Goal: Task Accomplishment & Management: Use online tool/utility

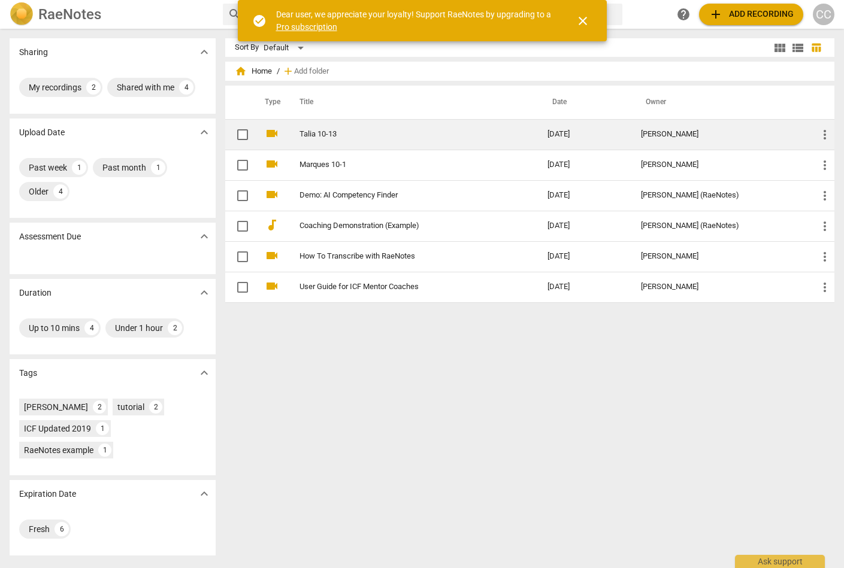
click at [323, 133] on link "Talia 10-13" at bounding box center [401, 134] width 204 height 9
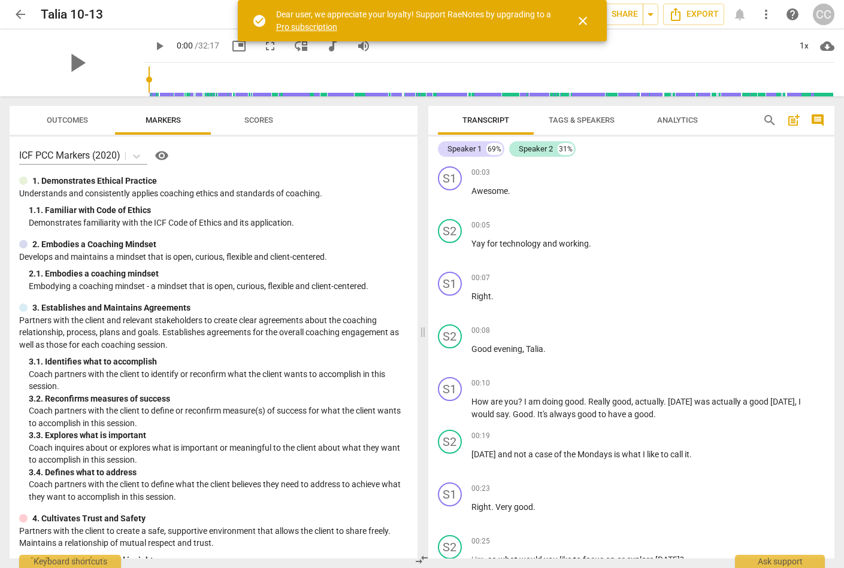
click at [592, 117] on span "Tags & Speakers" at bounding box center [582, 120] width 66 height 9
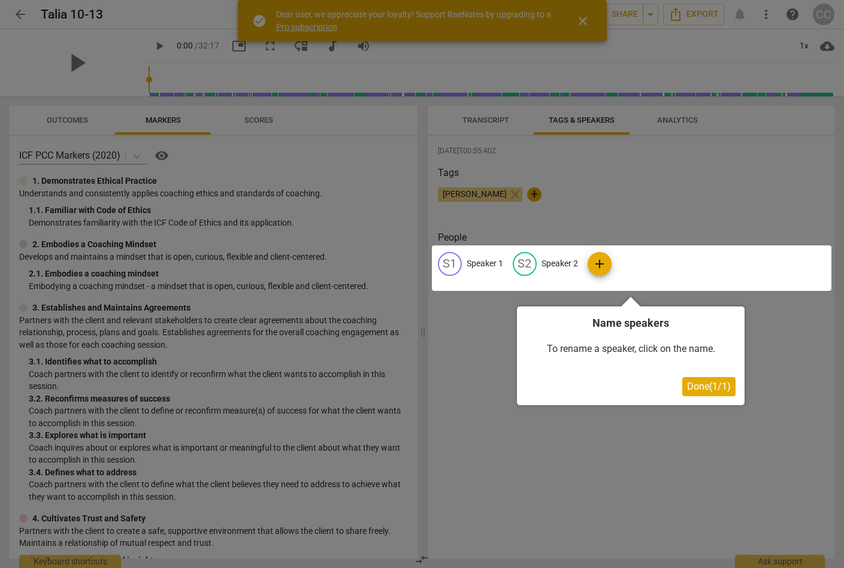
click at [703, 384] on span "Done ( 1 / 1 )" at bounding box center [709, 386] width 44 height 11
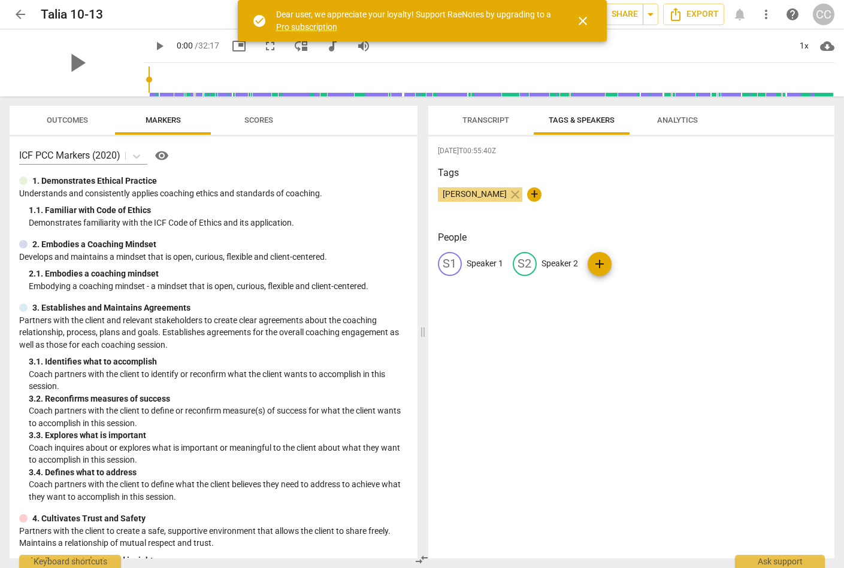
click at [527, 193] on span "+" at bounding box center [534, 194] width 14 height 14
type input "C"
type input "Talia"
click at [680, 183] on div "Tags [PERSON_NAME] close [PERSON_NAME] check" at bounding box center [631, 193] width 387 height 55
click at [450, 265] on span "edit" at bounding box center [450, 264] width 14 height 14
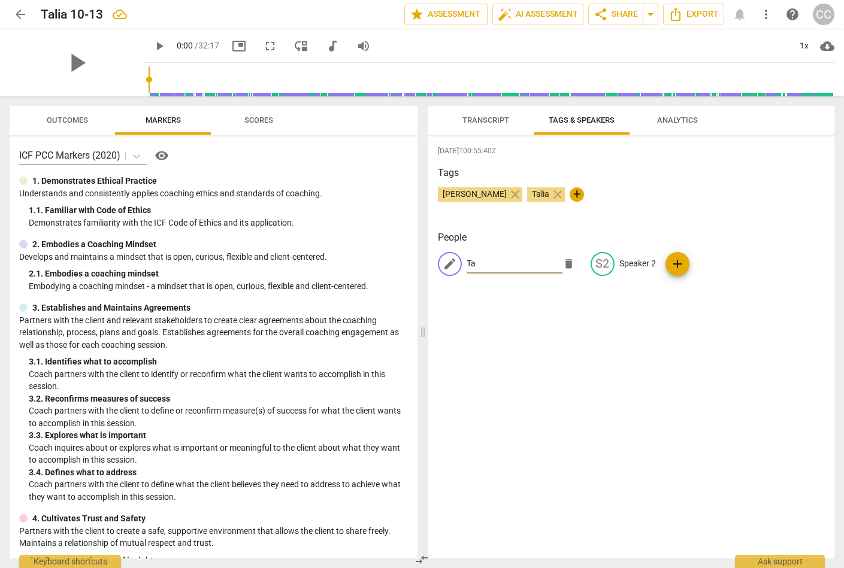
type input "T"
type input "[PERSON_NAME]"
click at [631, 264] on p "Speaker 2" at bounding box center [637, 264] width 37 height 13
type input "Talia"
click at [695, 340] on div "[DATE]T00:55:40Z Tags [PERSON_NAME] close [PERSON_NAME] close + People CO [PERS…" at bounding box center [631, 348] width 407 height 422
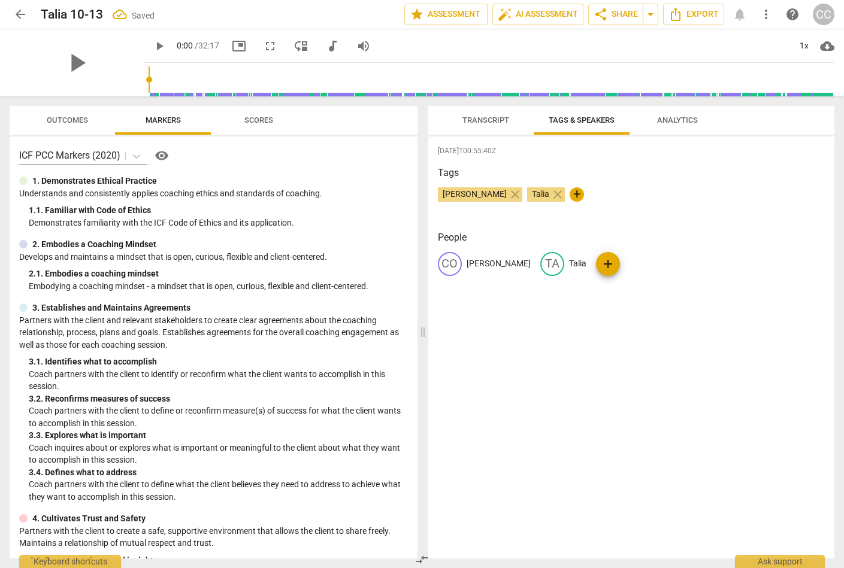
click at [664, 283] on div "CO [PERSON_NAME] [PERSON_NAME] add" at bounding box center [631, 269] width 387 height 34
click at [482, 115] on span "Transcript" at bounding box center [485, 121] width 75 height 16
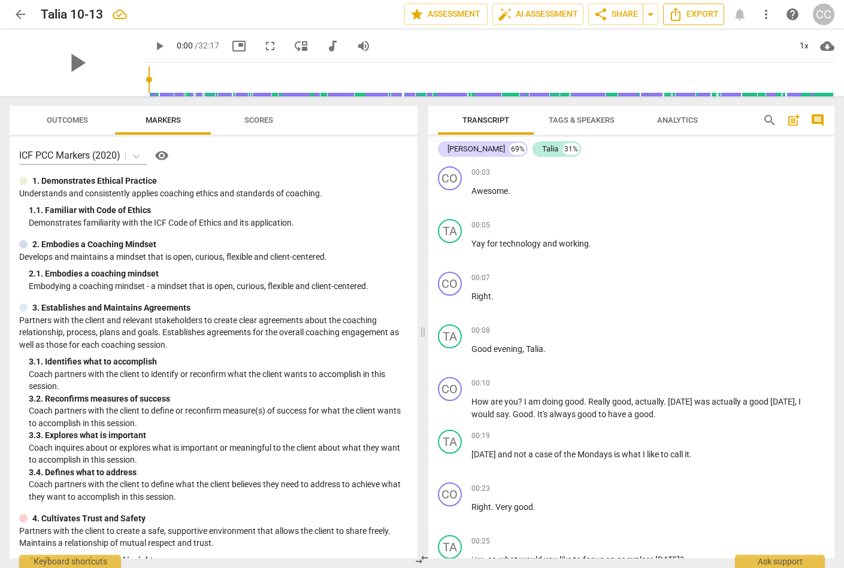
click at [697, 14] on span "Export" at bounding box center [693, 14] width 50 height 14
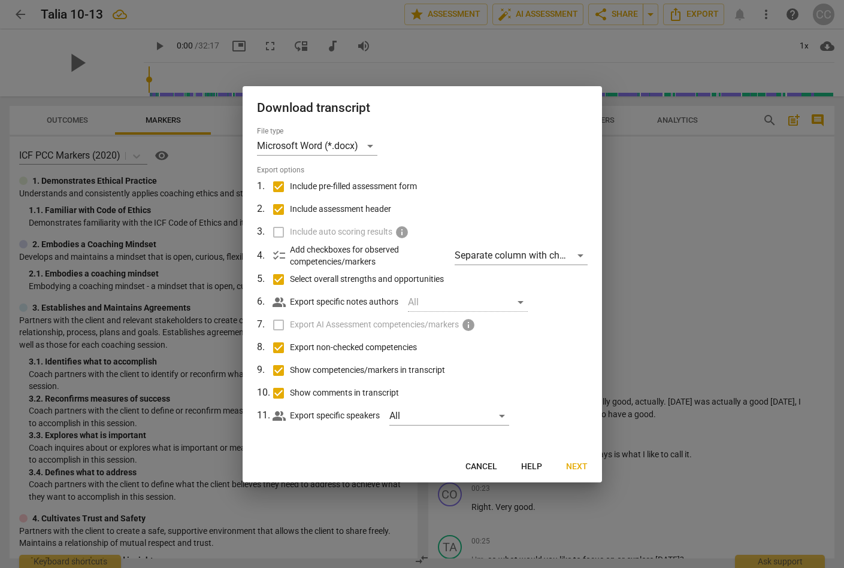
click at [572, 465] on span "Next" at bounding box center [577, 467] width 22 height 12
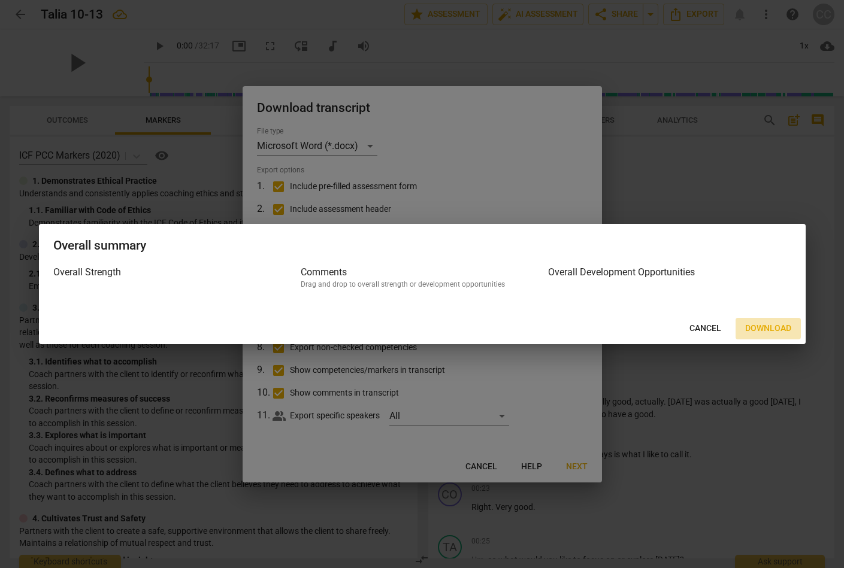
click at [758, 329] on span "Download" at bounding box center [768, 329] width 46 height 12
